Goal: Transaction & Acquisition: Subscribe to service/newsletter

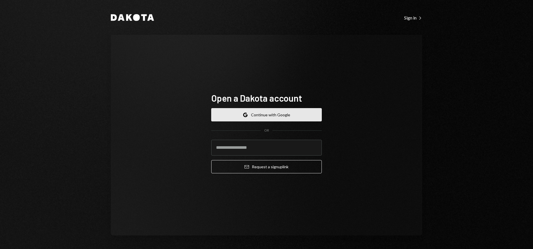
click at [272, 119] on button "Google Continue with Google" at bounding box center [266, 114] width 111 height 13
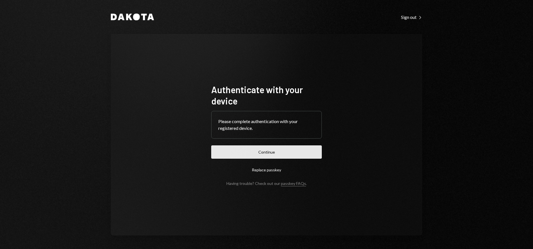
click at [286, 153] on button "Continue" at bounding box center [266, 151] width 111 height 13
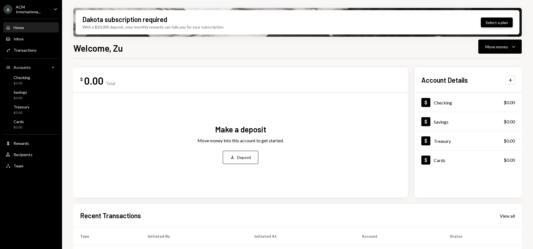
click at [500, 23] on button "Select a plan" at bounding box center [497, 22] width 32 height 10
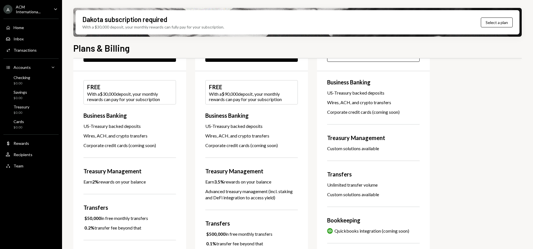
scroll to position [49, 0]
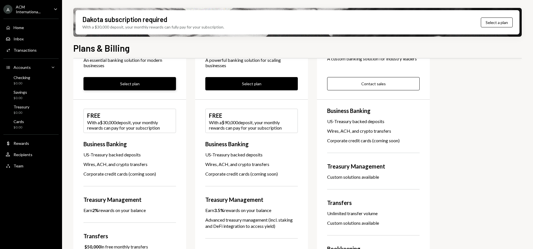
click at [155, 85] on button "Select plan" at bounding box center [129, 83] width 92 height 13
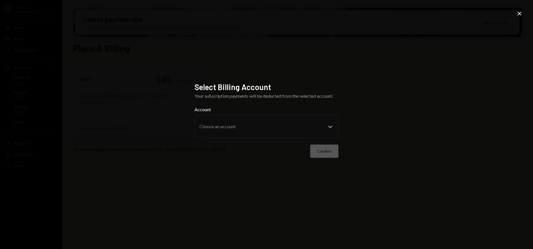
scroll to position [0, 0]
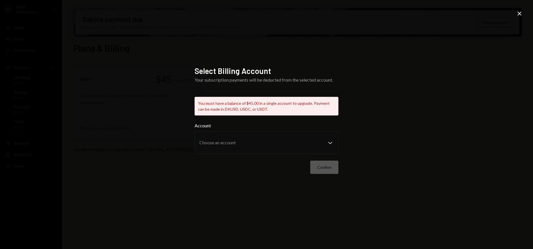
click at [519, 12] on icon "Close" at bounding box center [519, 13] width 7 height 7
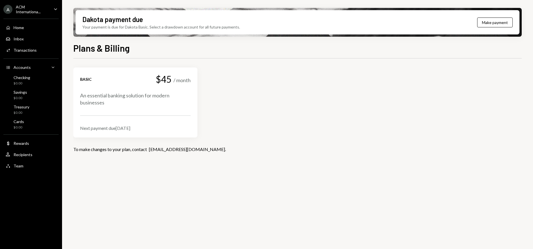
click at [178, 106] on div "Basic $45 / month An essential banking solution for modern businesses Next paym…" at bounding box center [135, 102] width 111 height 56
click at [487, 24] on button "Make payment" at bounding box center [495, 22] width 36 height 10
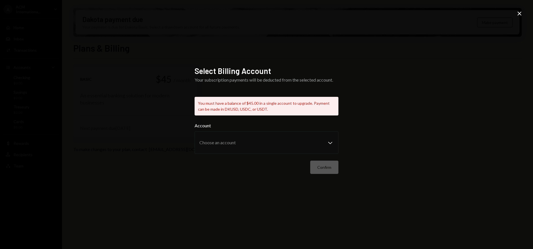
click at [517, 14] on icon "Close" at bounding box center [519, 13] width 7 height 7
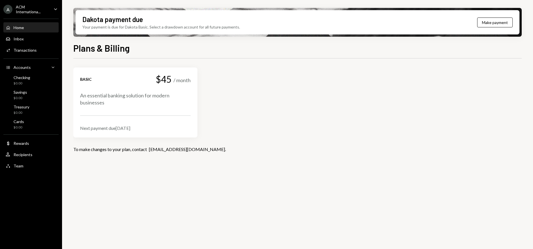
click at [22, 31] on div "Home Home" at bounding box center [31, 28] width 51 height 10
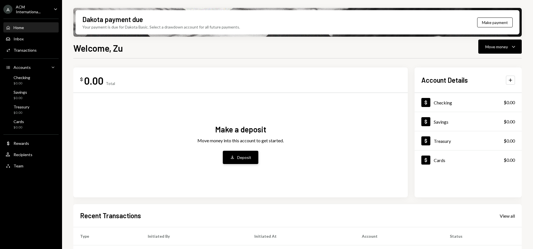
click at [245, 156] on div "Deposit" at bounding box center [244, 157] width 14 height 6
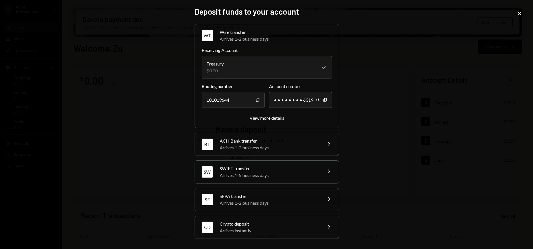
click at [326, 224] on icon "Chevron Right" at bounding box center [328, 226] width 7 height 7
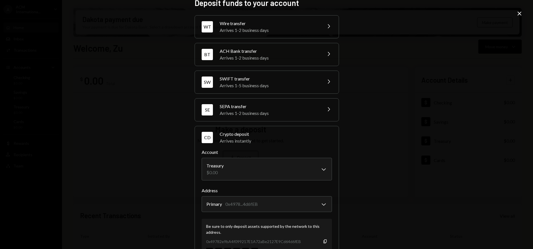
scroll to position [34, 0]
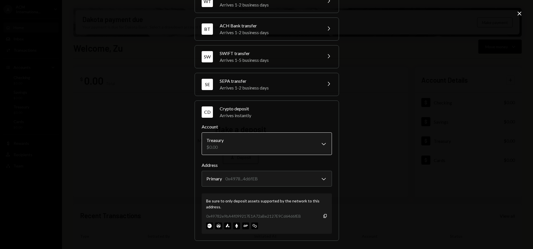
click at [322, 142] on body "A ACM Internationa... Caret Down Home Home Inbox Inbox Activities Transactions …" at bounding box center [266, 124] width 533 height 249
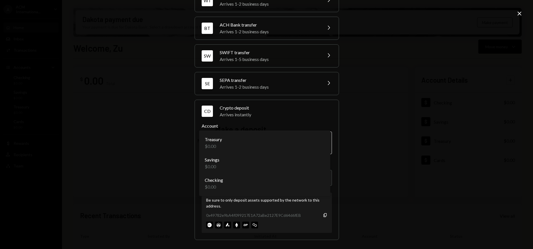
click at [314, 138] on body "A ACM Internationa... Caret Down Home Home Inbox Inbox Activities Transactions …" at bounding box center [266, 124] width 533 height 249
click at [520, 15] on icon "Close" at bounding box center [519, 13] width 7 height 7
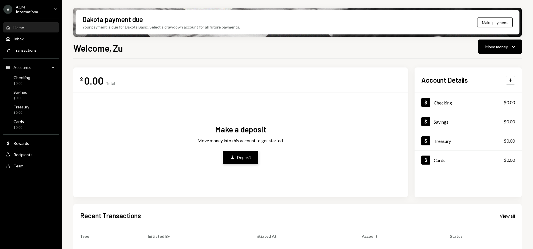
click at [255, 153] on button "Deposit Deposit" at bounding box center [241, 157] width 36 height 13
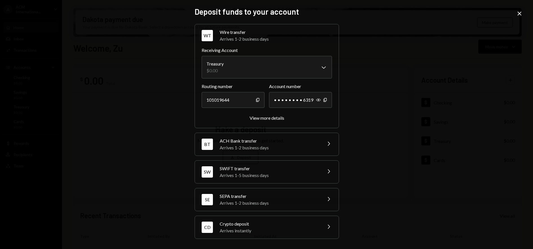
click at [312, 229] on div "Arrives instantly" at bounding box center [269, 230] width 99 height 7
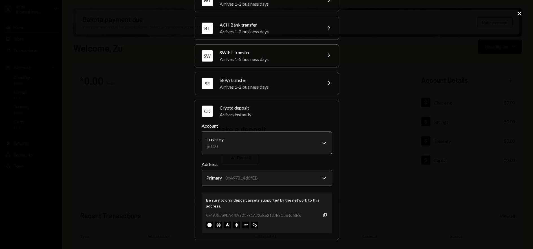
click at [319, 151] on body "A ACM Internationa... Caret Down Home Home Inbox Inbox Activities Transactions …" at bounding box center [266, 124] width 533 height 249
click at [317, 117] on div "Arrives instantly" at bounding box center [276, 114] width 112 height 7
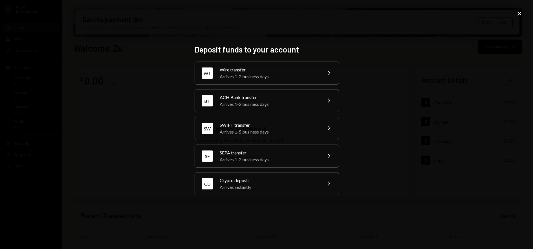
click at [332, 183] on div "CD Crypto deposit Arrives instantly Chevron Right" at bounding box center [267, 183] width 144 height 23
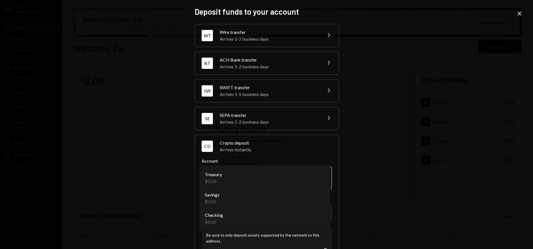
click at [321, 183] on body "A ACM Internationa... Caret Down Home Home Inbox Inbox Activities Transactions …" at bounding box center [266, 124] width 533 height 249
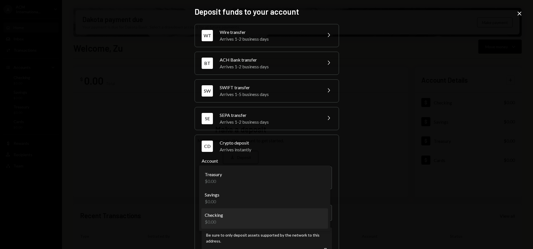
select select "**********"
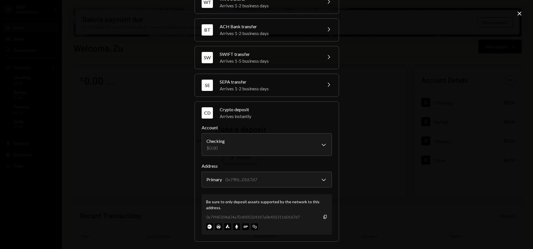
scroll to position [35, 0]
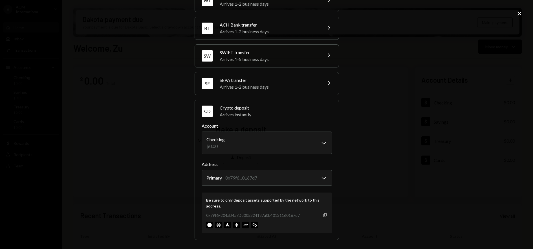
click at [325, 215] on icon "button" at bounding box center [324, 215] width 3 height 4
click at [218, 226] on img at bounding box center [218, 224] width 7 height 7
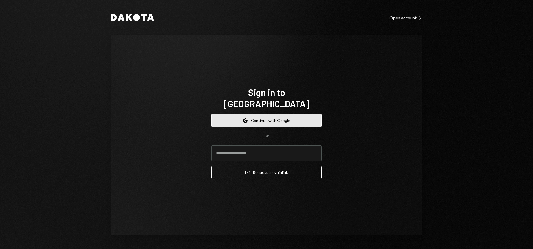
click at [288, 114] on button "Google Continue with Google" at bounding box center [266, 120] width 111 height 13
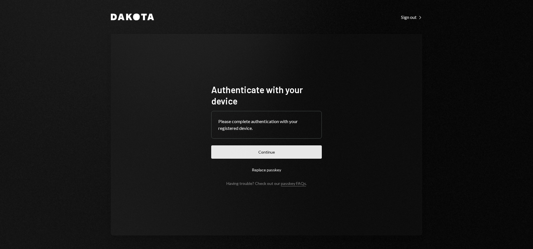
click at [283, 155] on button "Continue" at bounding box center [266, 151] width 111 height 13
